Goal: Use online tool/utility: Utilize a website feature to perform a specific function

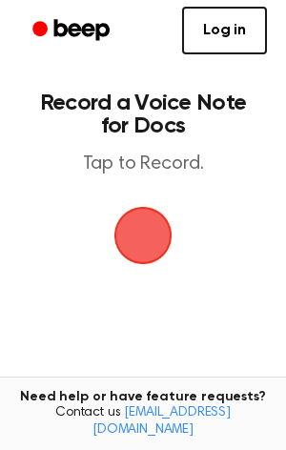
click at [157, 236] on span "button" at bounding box center [143, 236] width 58 height 58
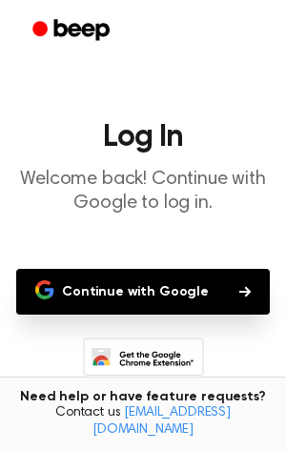
click at [145, 280] on button "Continue with Google" at bounding box center [142, 292] width 253 height 46
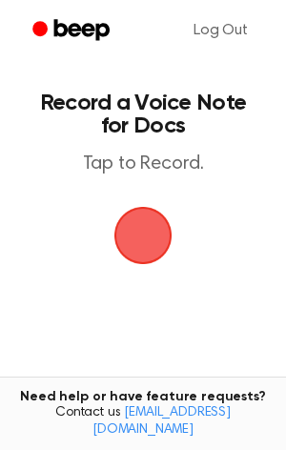
click at [119, 246] on span "button" at bounding box center [143, 235] width 69 height 69
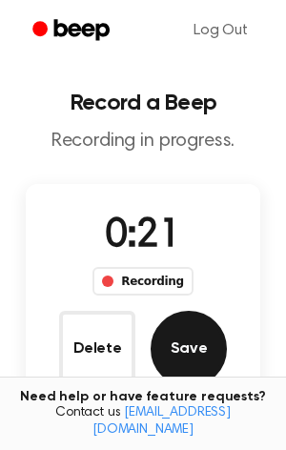
click at [195, 347] on button "Save" at bounding box center [189, 349] width 76 height 76
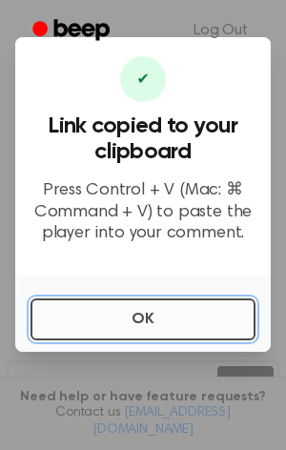
click at [94, 303] on button "OK" at bounding box center [142, 319] width 225 height 42
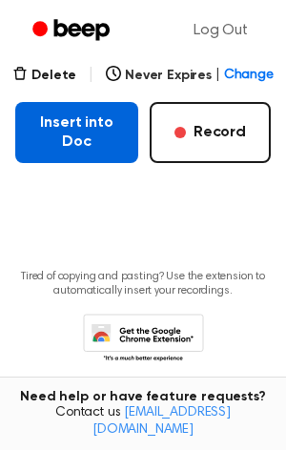
scroll to position [359, 0]
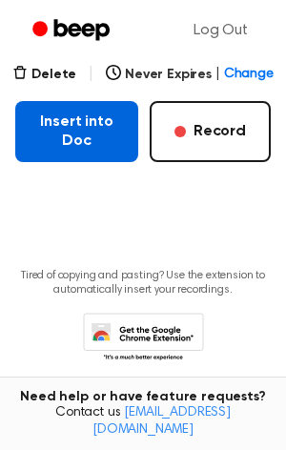
click at [104, 124] on button "Insert into Doc" at bounding box center [76, 131] width 123 height 61
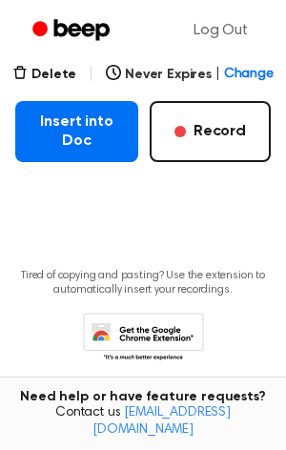
scroll to position [0, 0]
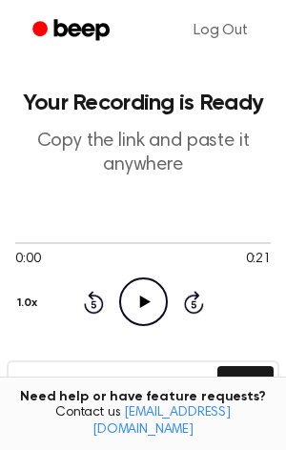
click at [147, 312] on icon "Play Audio" at bounding box center [143, 301] width 49 height 49
click at [150, 314] on icon "Pause Audio" at bounding box center [143, 301] width 49 height 49
